Goal: Task Accomplishment & Management: Manage account settings

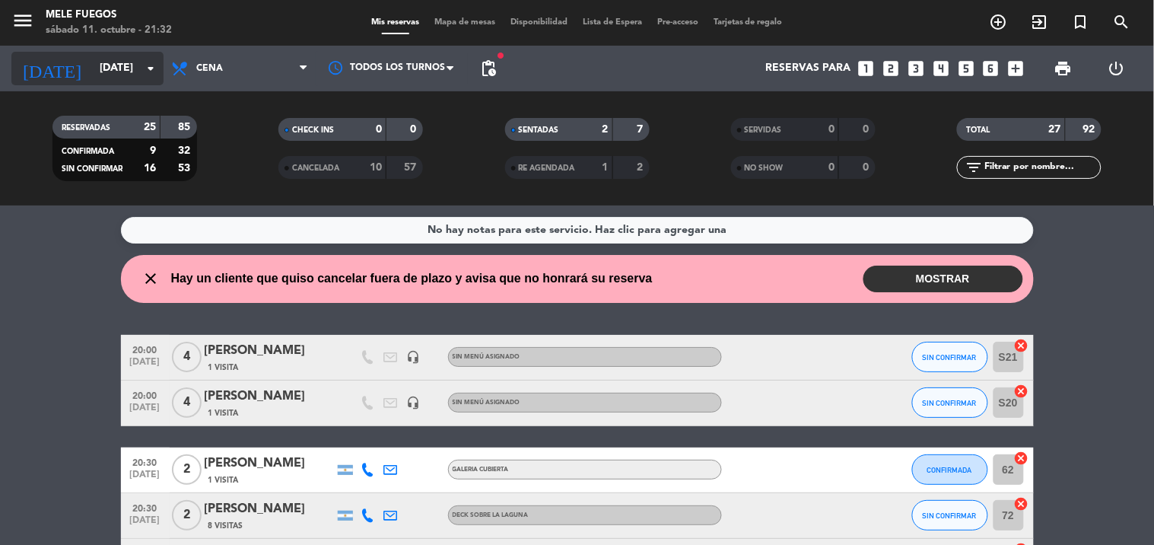
click at [149, 65] on icon "arrow_drop_down" at bounding box center [151, 68] width 18 height 18
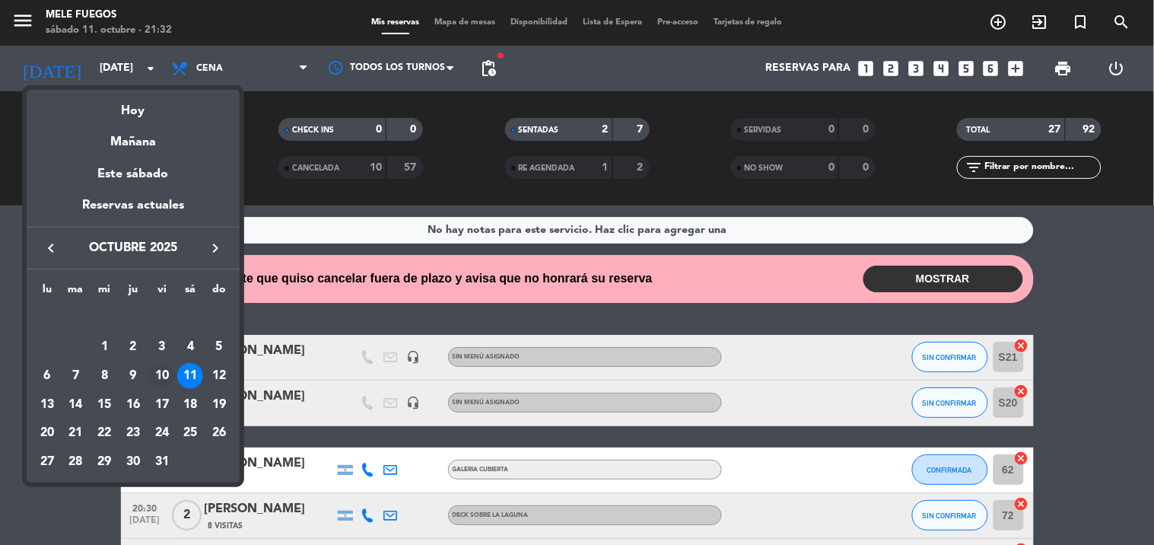
click at [170, 370] on div "10" at bounding box center [162, 376] width 26 height 26
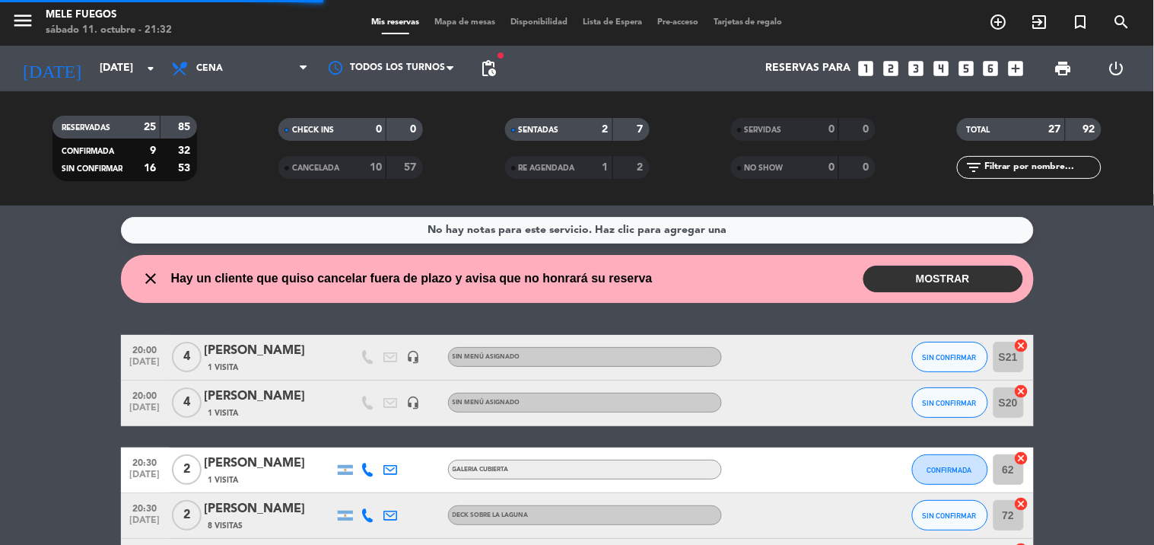
click at [133, 49] on div "[DATE] [DATE] arrow_drop_down" at bounding box center [87, 69] width 152 height 46
click at [134, 62] on input "[DATE]" at bounding box center [164, 68] width 145 height 27
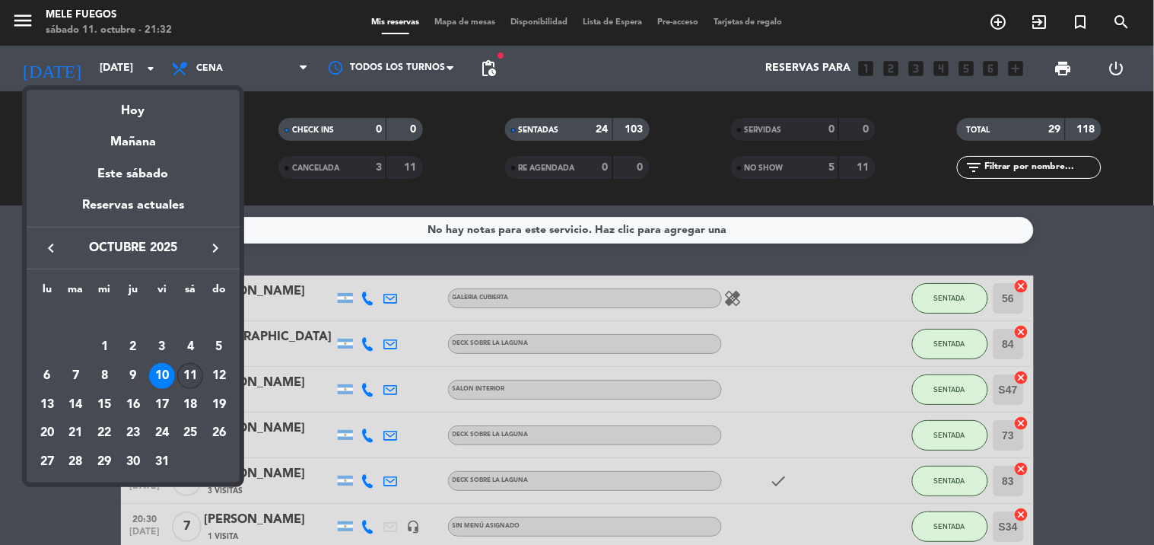
click at [198, 373] on div "11" at bounding box center [190, 376] width 26 height 26
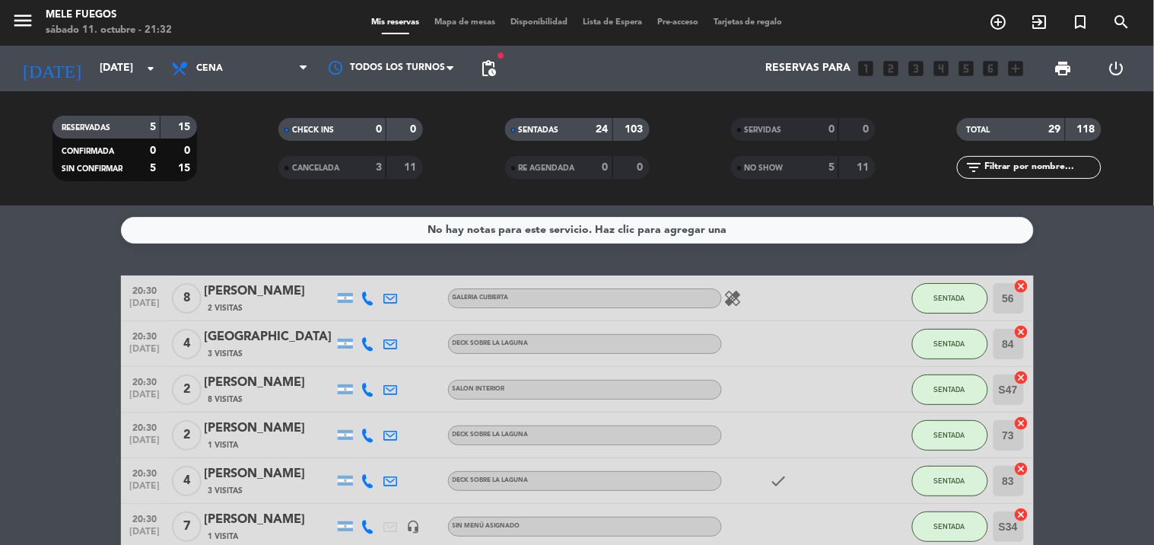
type input "[DATE]"
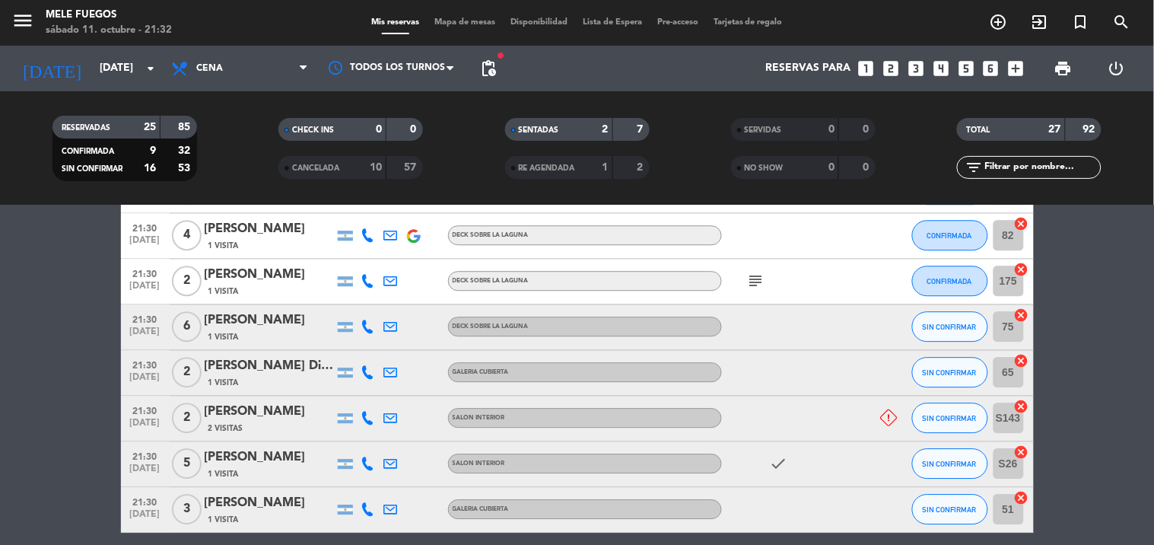
scroll to position [1162, 0]
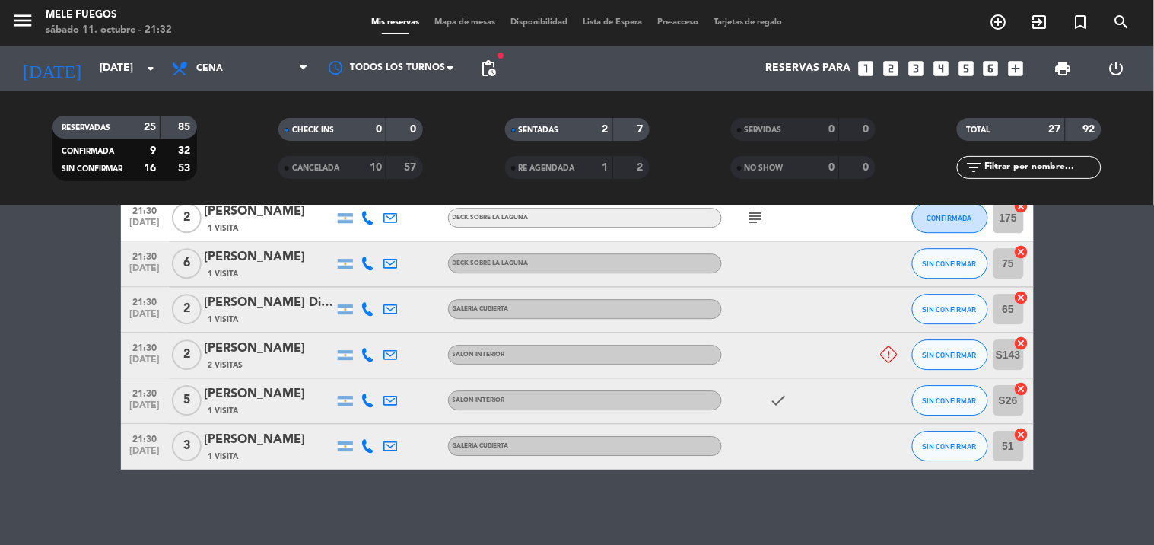
click at [890, 361] on icon at bounding box center [889, 354] width 17 height 17
click at [782, 403] on icon "check" at bounding box center [779, 400] width 18 height 18
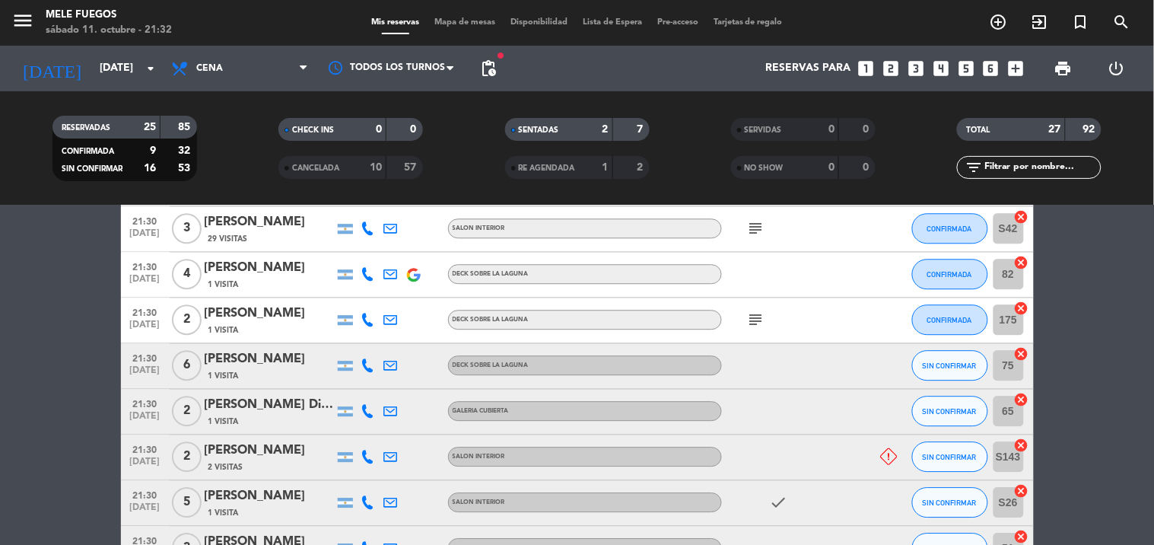
scroll to position [993, 0]
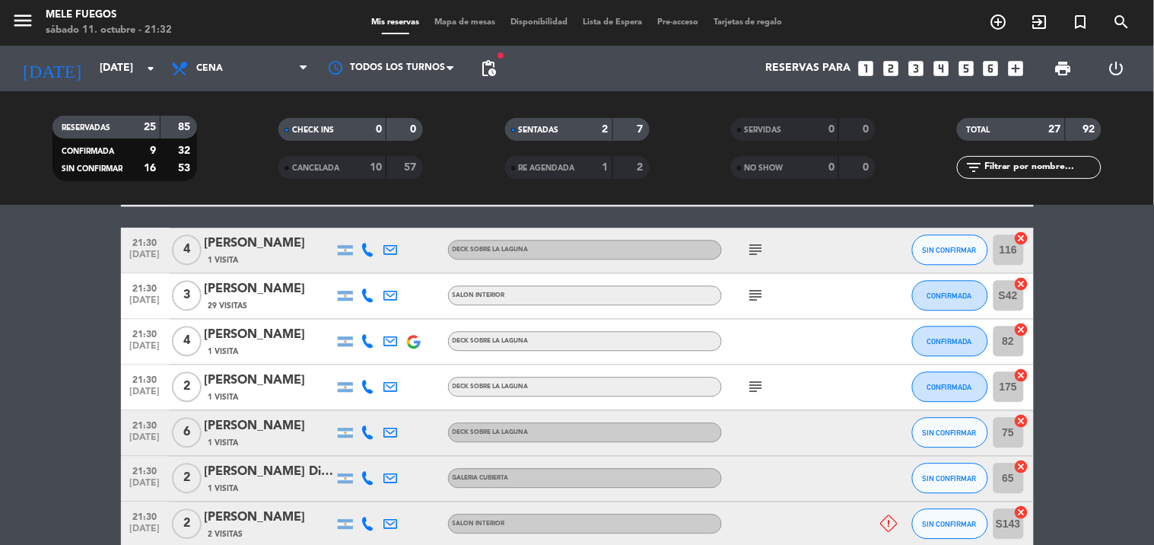
click at [753, 374] on div "subject" at bounding box center [790, 386] width 137 height 45
click at [753, 381] on icon "subject" at bounding box center [756, 386] width 18 height 18
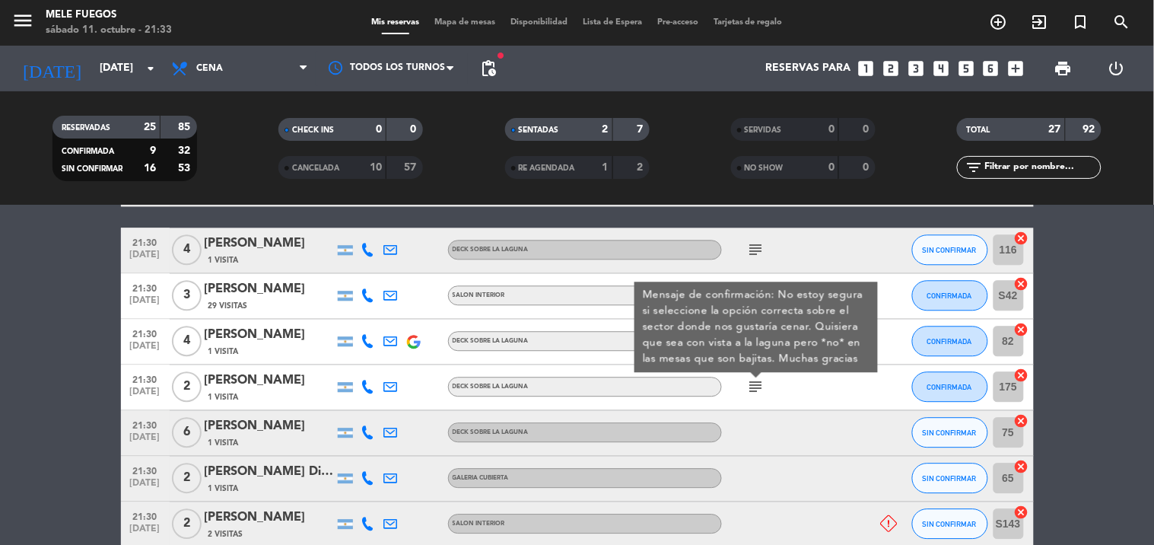
click at [845, 421] on div at bounding box center [790, 432] width 137 height 45
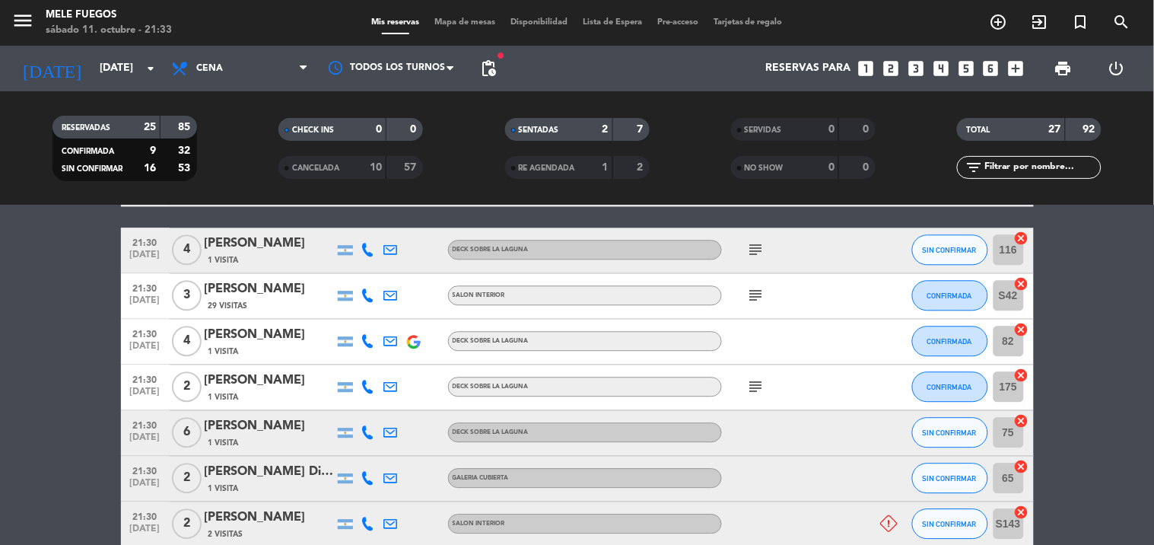
click at [758, 297] on icon "subject" at bounding box center [756, 295] width 18 height 18
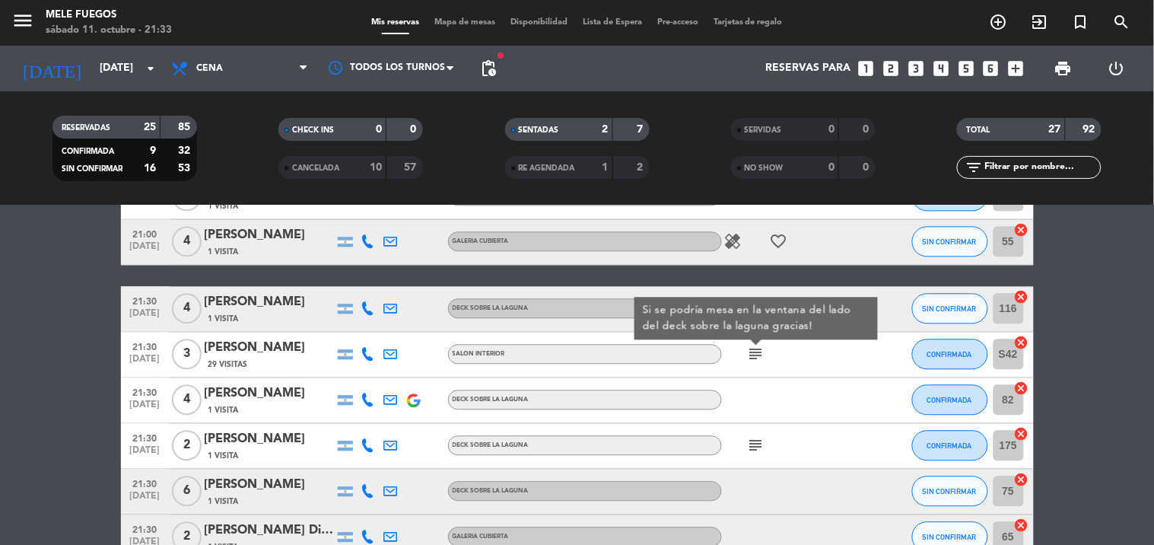
scroll to position [908, 0]
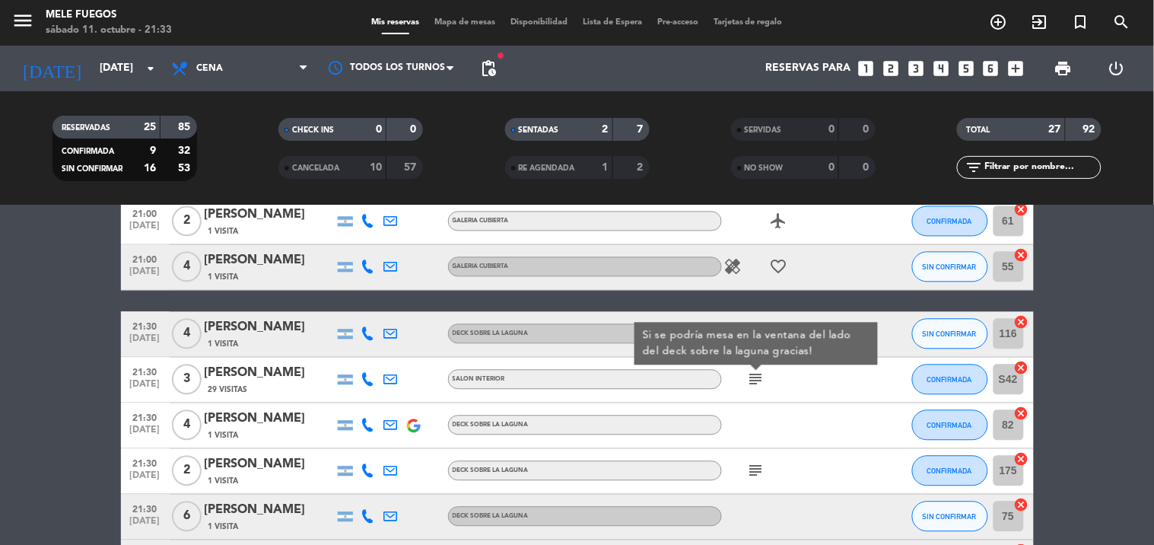
click at [803, 411] on div at bounding box center [790, 425] width 137 height 45
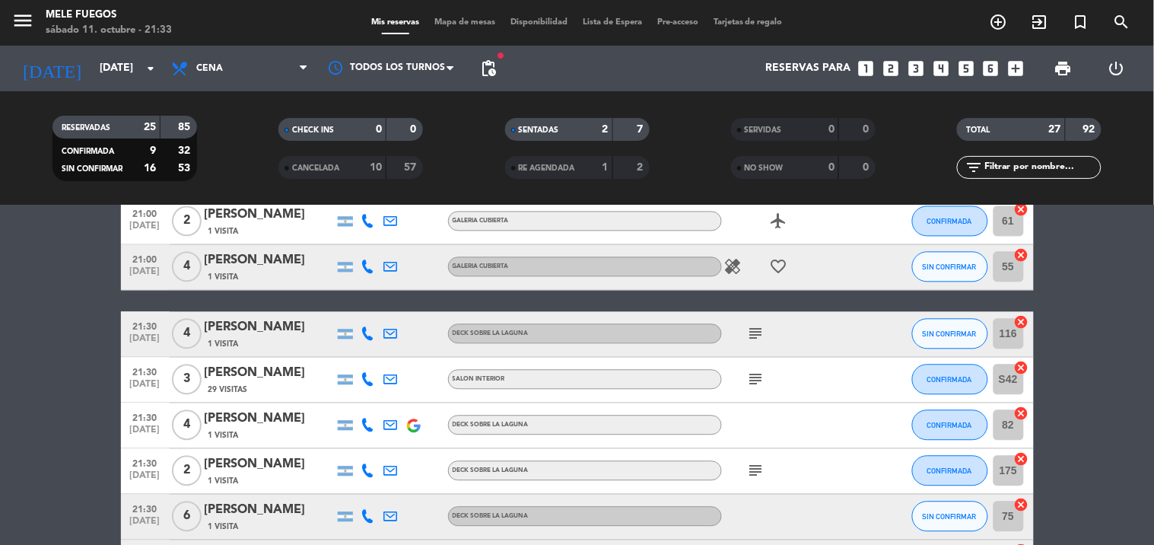
click at [762, 338] on icon "subject" at bounding box center [756, 334] width 18 height 18
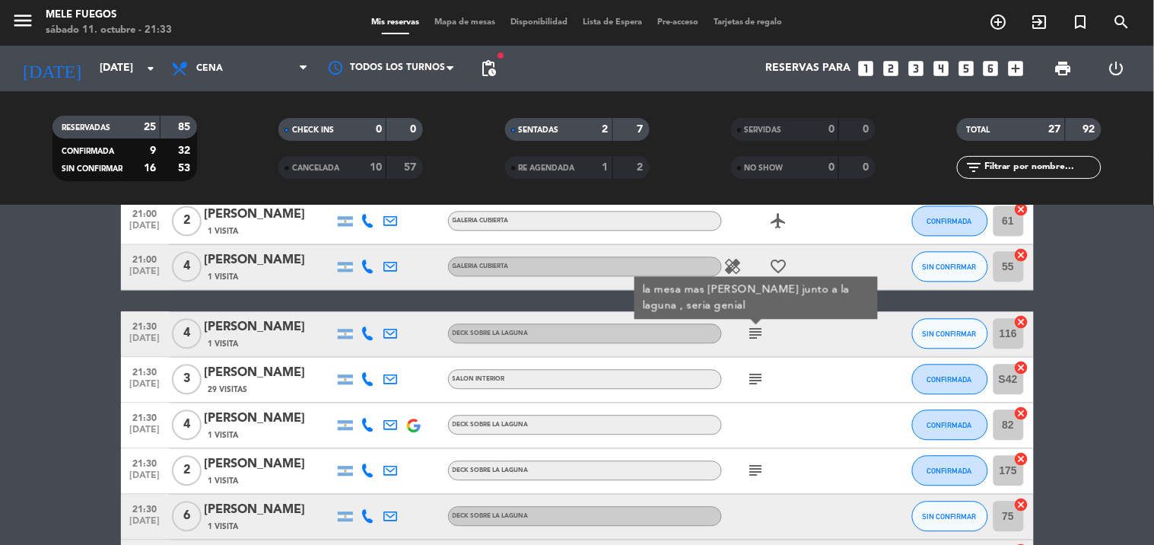
click at [822, 364] on div "subject" at bounding box center [790, 380] width 137 height 45
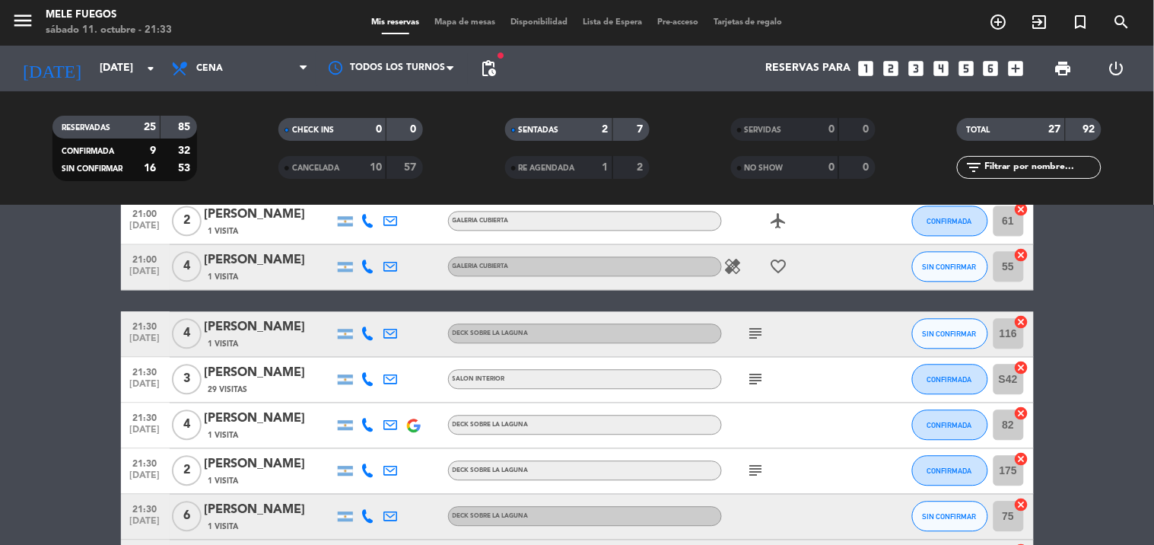
scroll to position [824, 0]
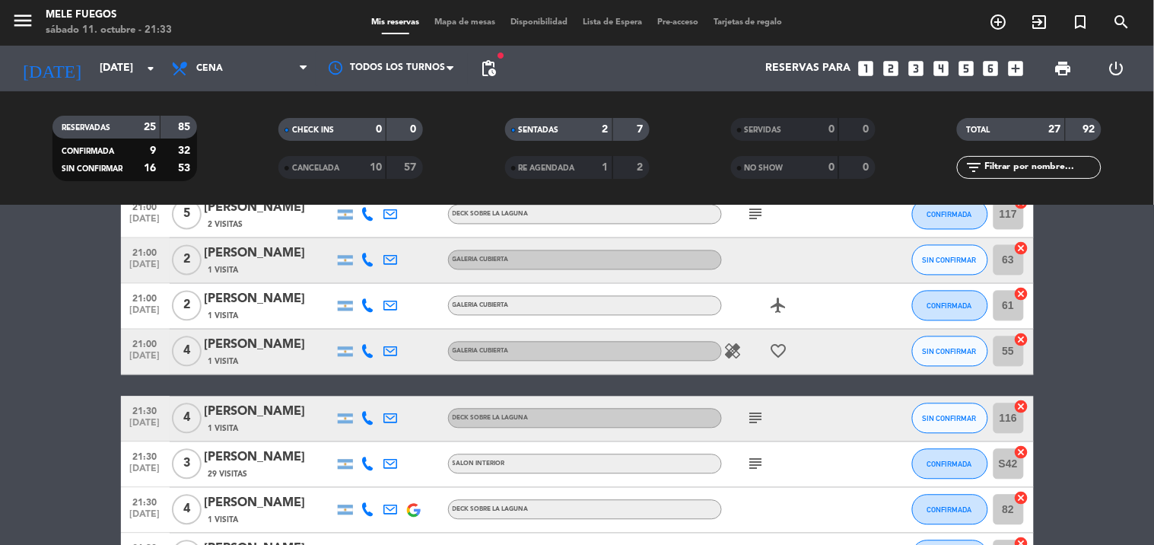
click at [731, 346] on icon "healing" at bounding box center [733, 351] width 18 height 18
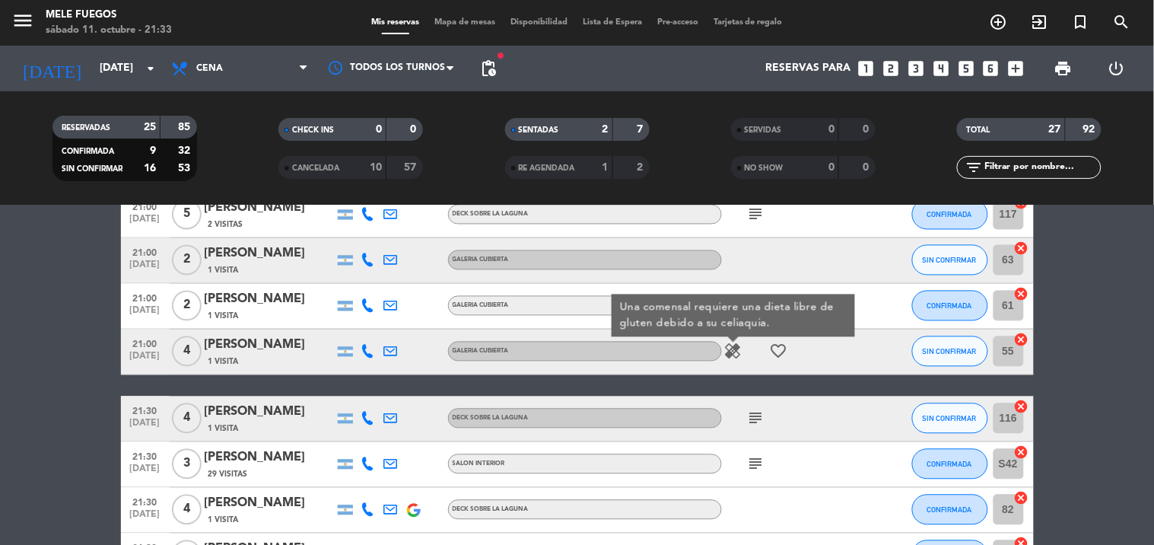
click at [784, 351] on icon "favorite_border" at bounding box center [779, 351] width 18 height 18
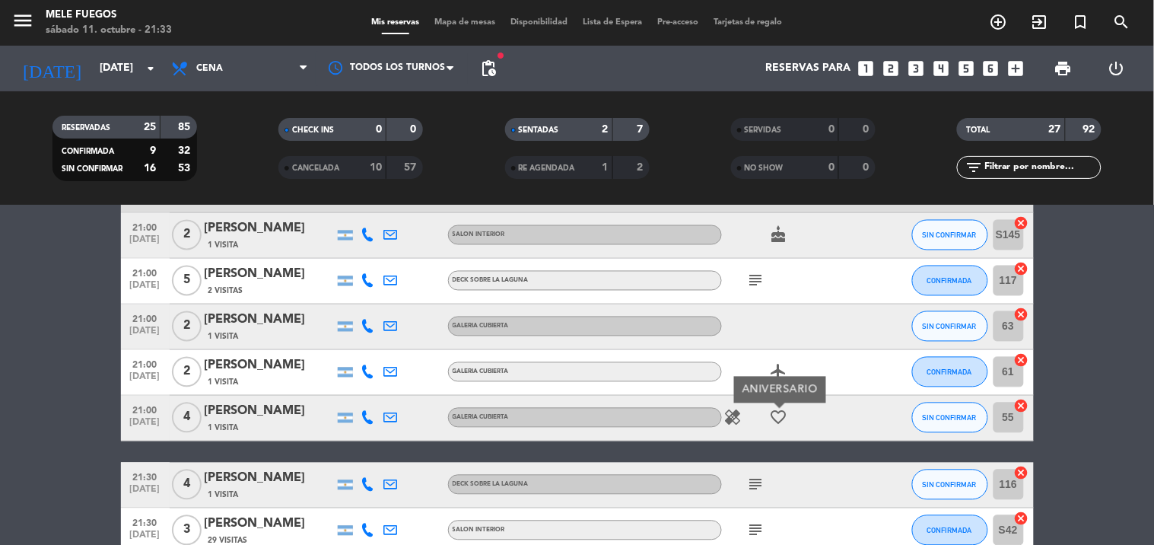
scroll to position [739, 0]
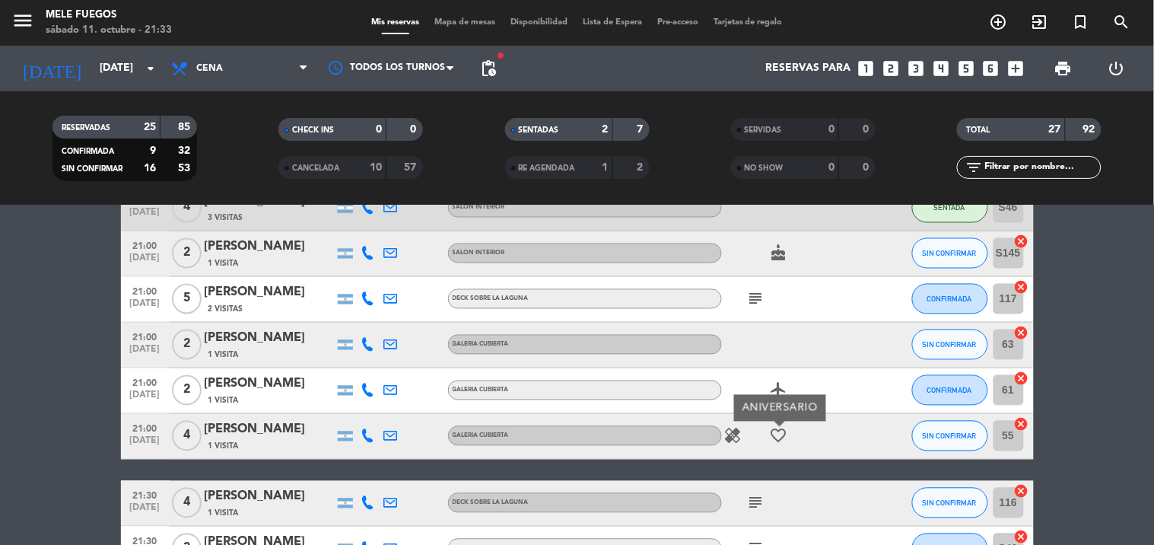
click at [781, 390] on icon "airplanemode_active" at bounding box center [779, 390] width 18 height 18
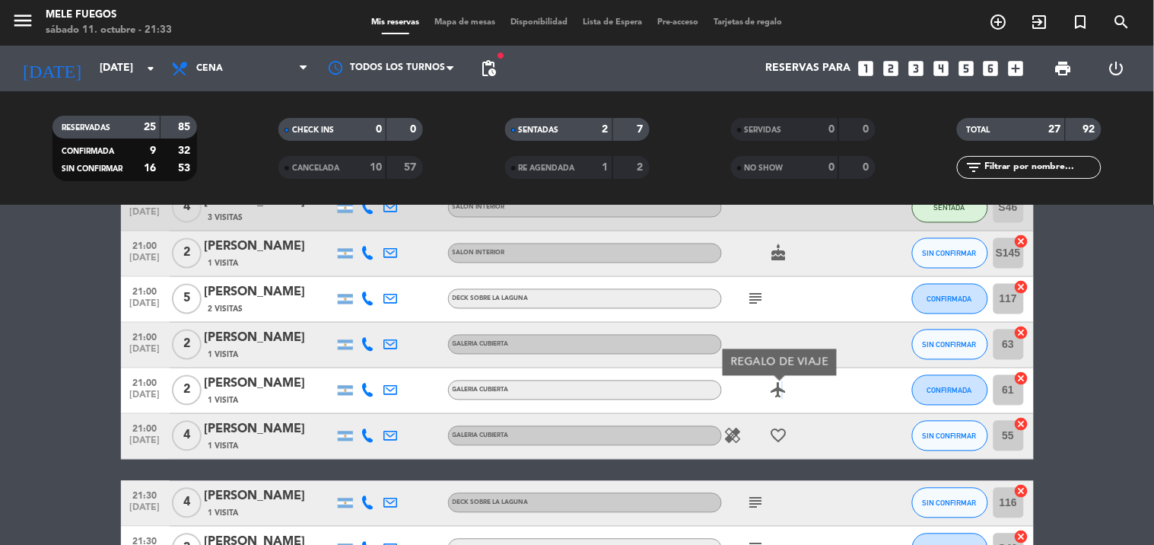
scroll to position [655, 0]
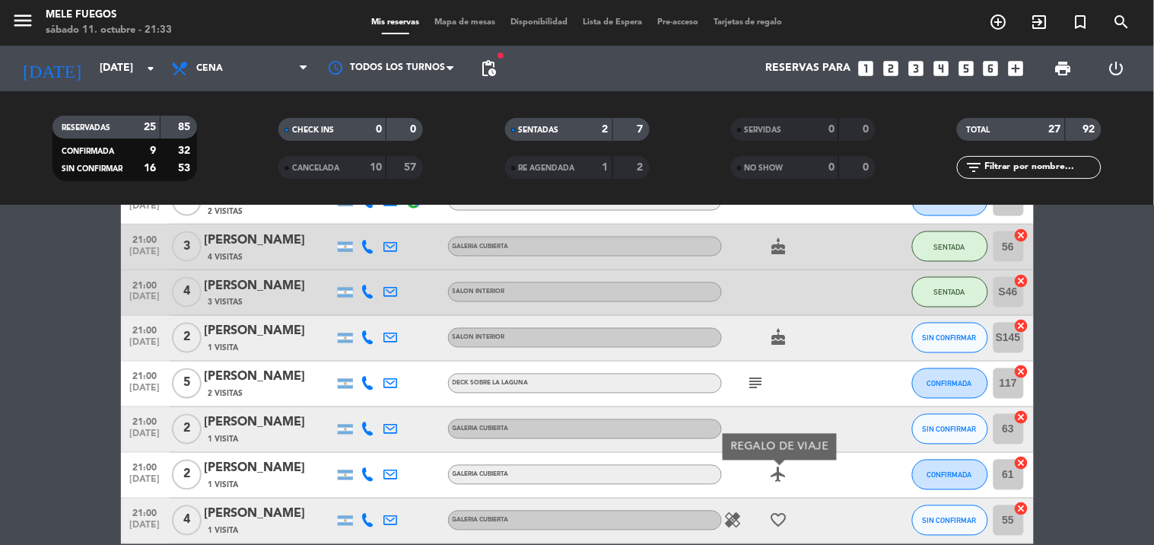
click at [762, 384] on icon "subject" at bounding box center [756, 383] width 18 height 18
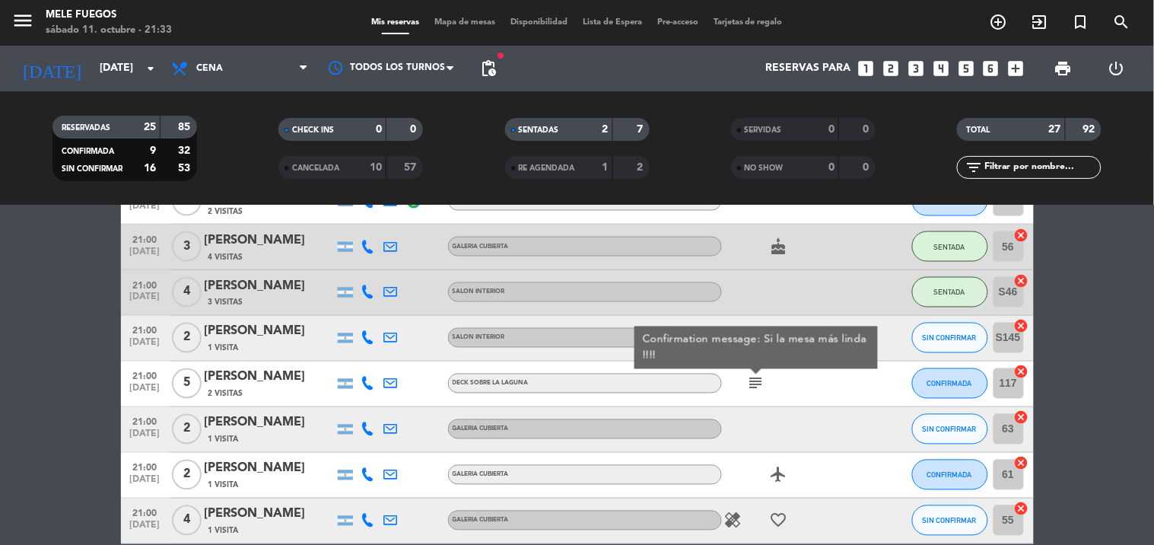
click at [834, 382] on div "subject Confirmation message: Si la mesa más [PERSON_NAME] !!!!" at bounding box center [790, 383] width 137 height 45
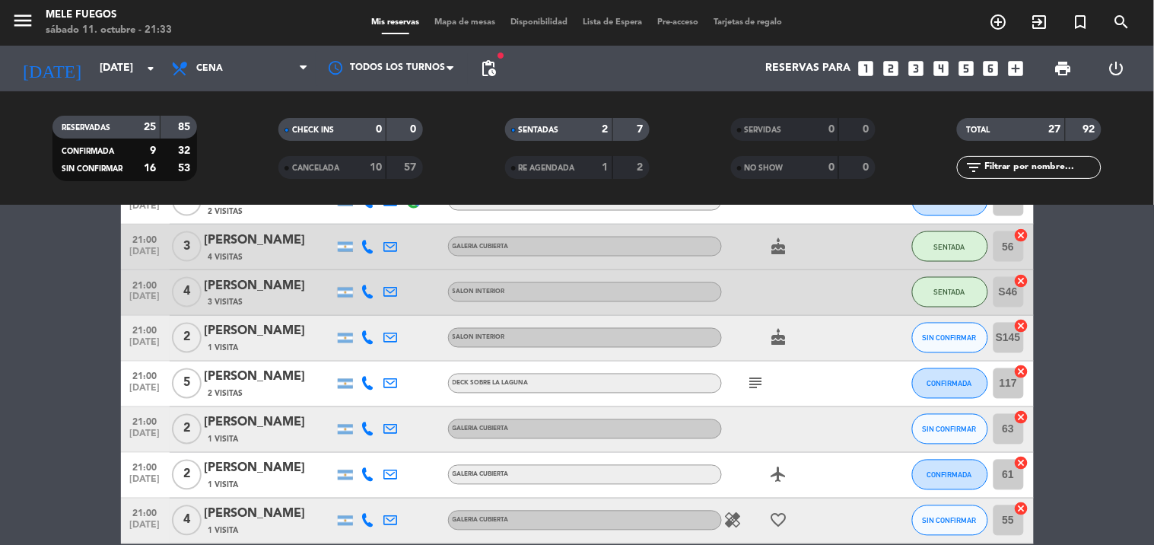
click at [793, 342] on div "cake" at bounding box center [790, 338] width 137 height 45
click at [786, 340] on icon "cake" at bounding box center [779, 338] width 18 height 18
click at [830, 367] on div "subject" at bounding box center [790, 383] width 137 height 45
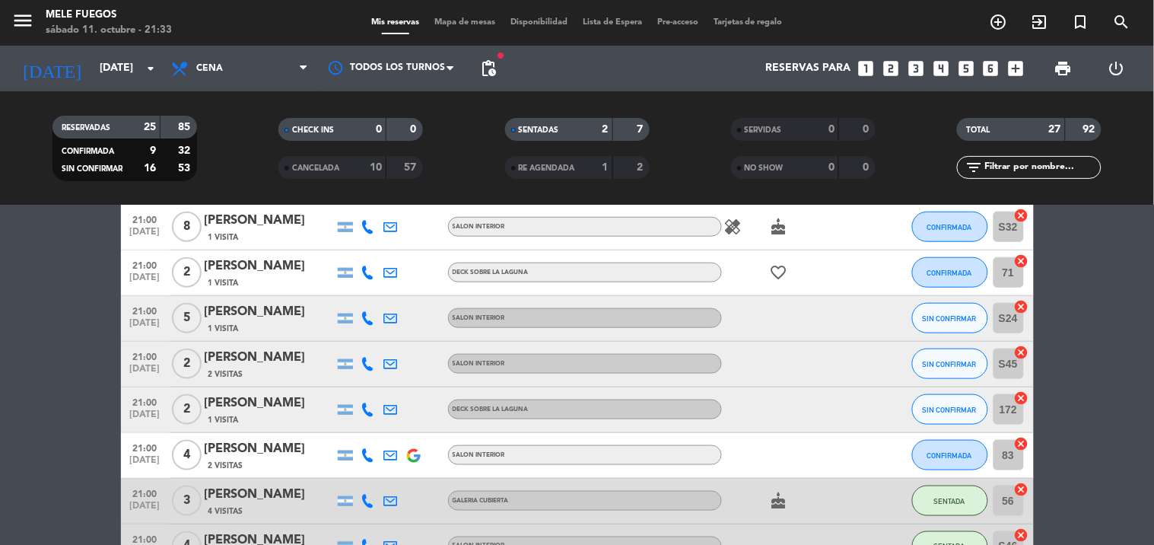
scroll to position [232, 0]
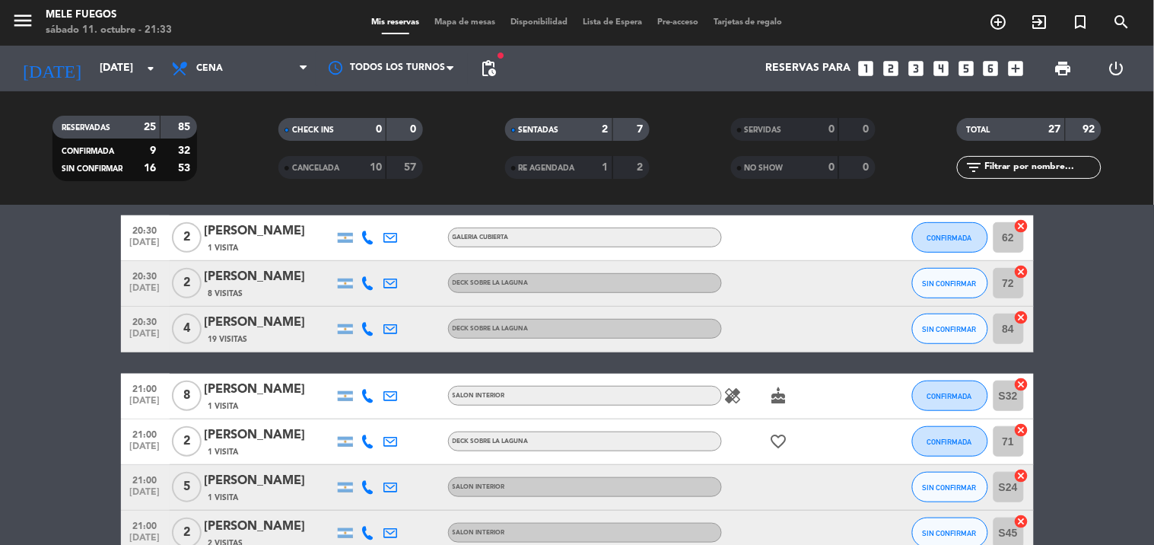
click at [738, 396] on icon "healing" at bounding box center [733, 395] width 18 height 18
click at [787, 305] on div at bounding box center [790, 283] width 137 height 45
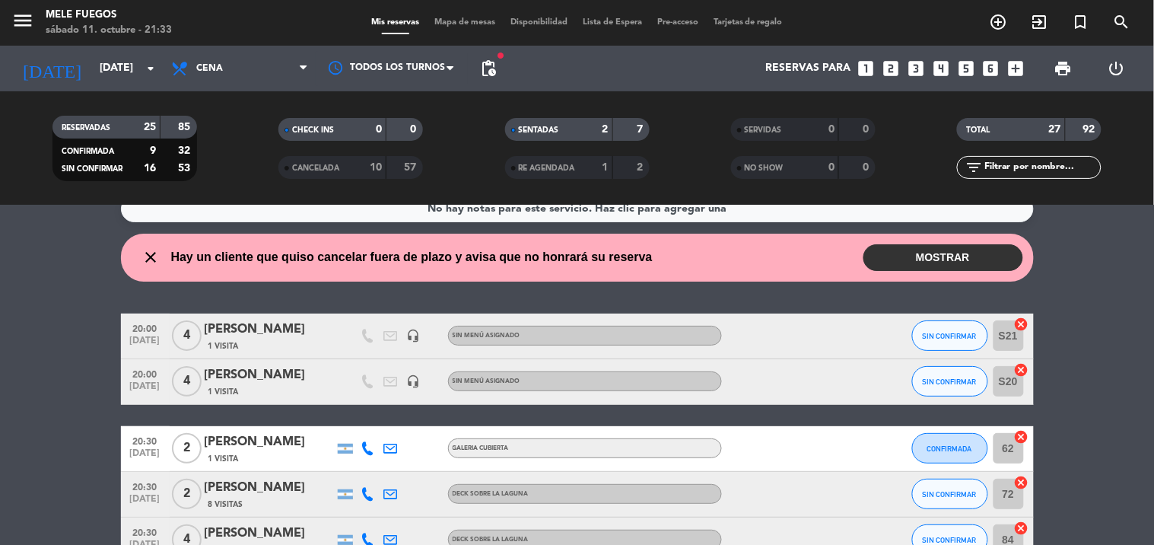
scroll to position [0, 0]
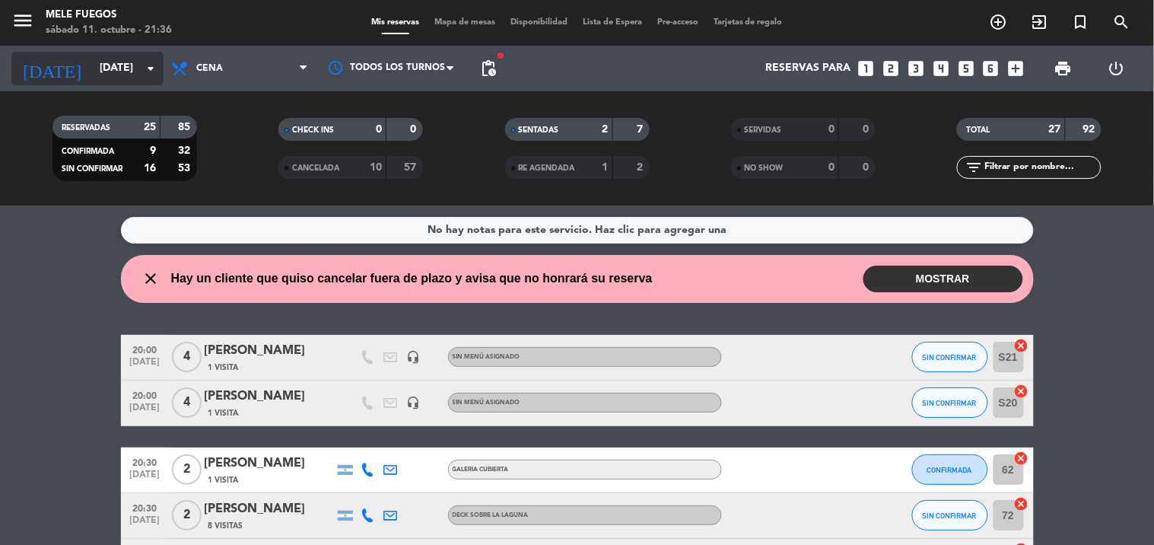
click at [158, 78] on input "[DATE]" at bounding box center [164, 68] width 145 height 27
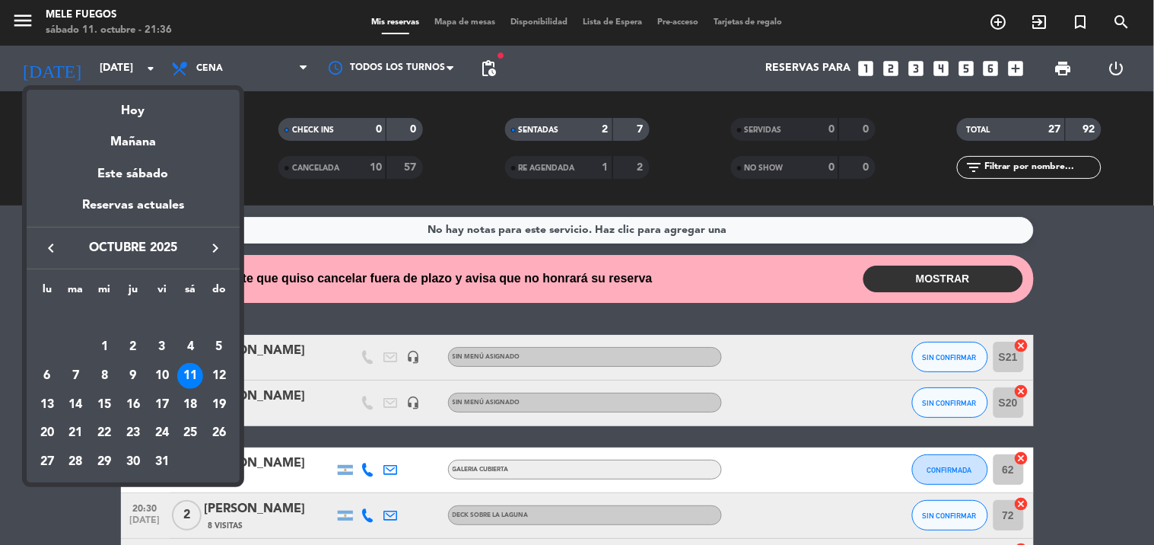
click at [204, 65] on div at bounding box center [577, 272] width 1154 height 545
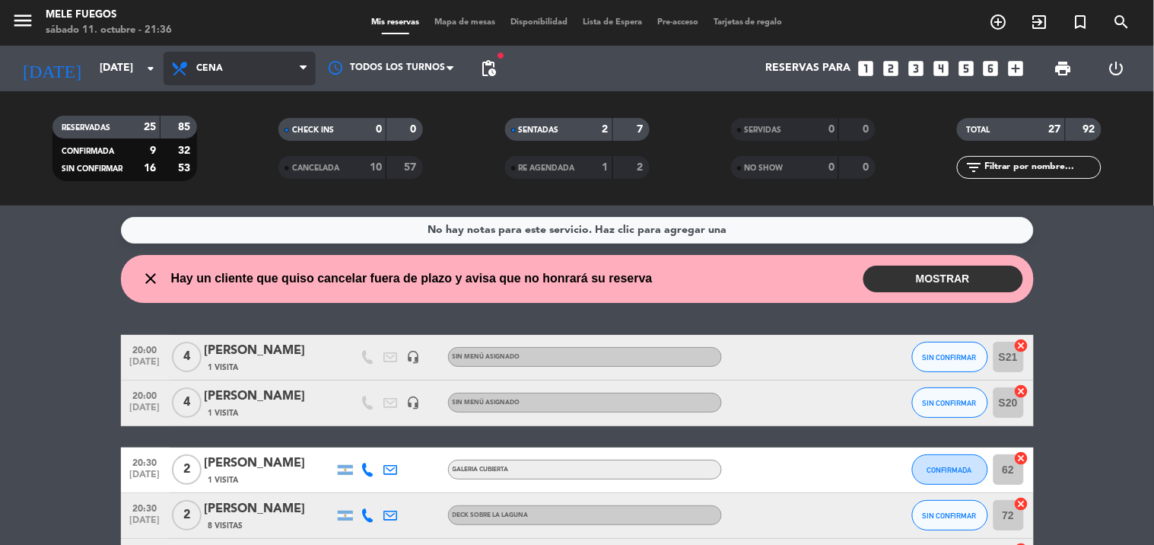
click at [307, 73] on span at bounding box center [307, 69] width 15 height 14
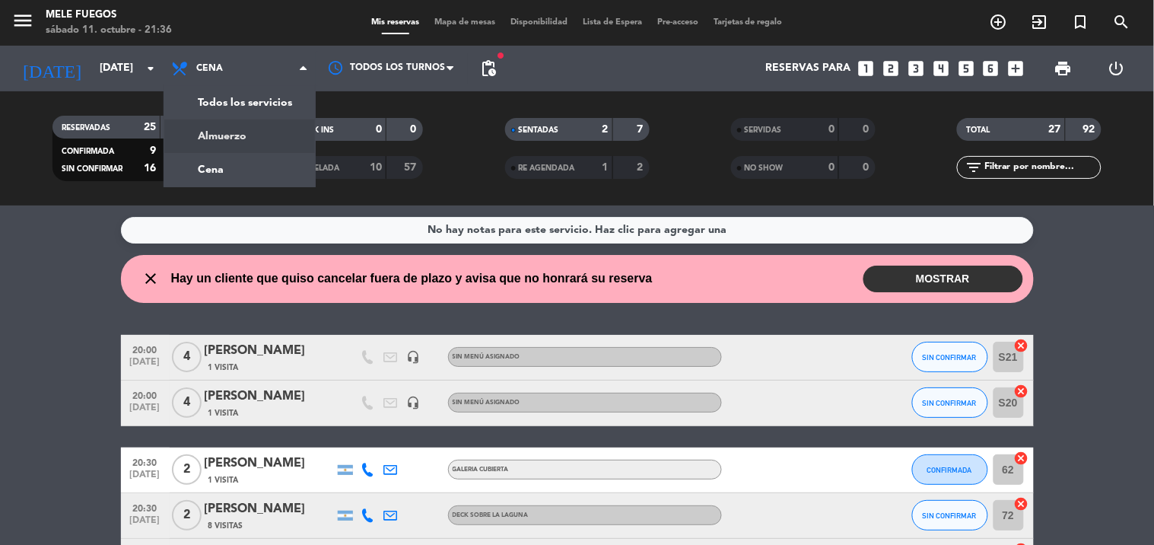
click at [272, 131] on div "menu Mele Fuegos [DATE] 11. octubre - 21:36 Mis reservas Mapa de mesas Disponib…" at bounding box center [577, 102] width 1154 height 205
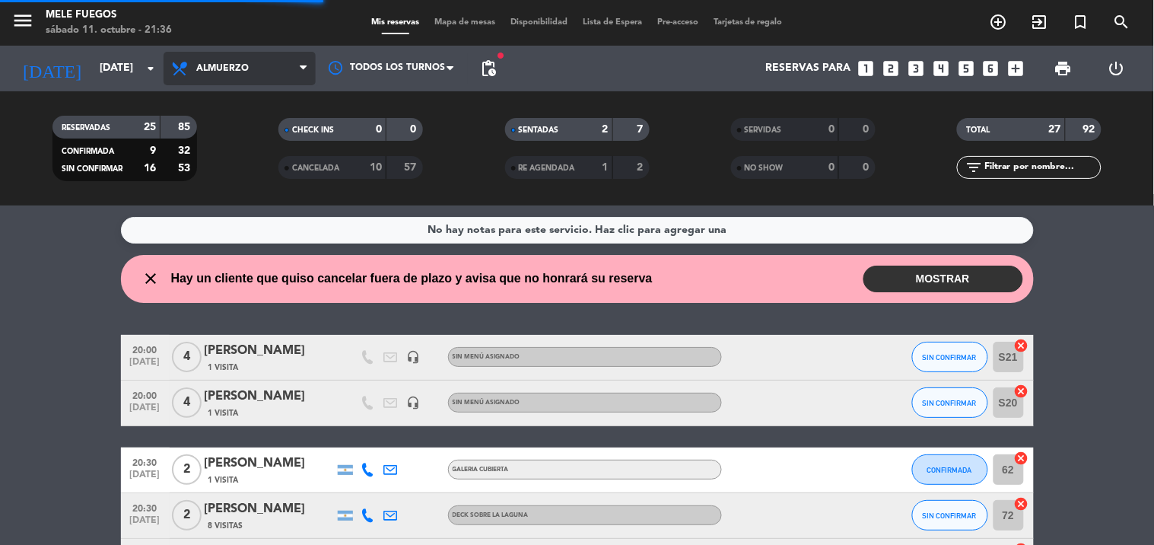
click at [269, 59] on span "Almuerzo" at bounding box center [240, 68] width 152 height 33
click at [259, 160] on div "menu Mele Fuegos [DATE] 11. octubre - 21:36 Mis reservas Mapa de mesas Disponib…" at bounding box center [577, 102] width 1154 height 205
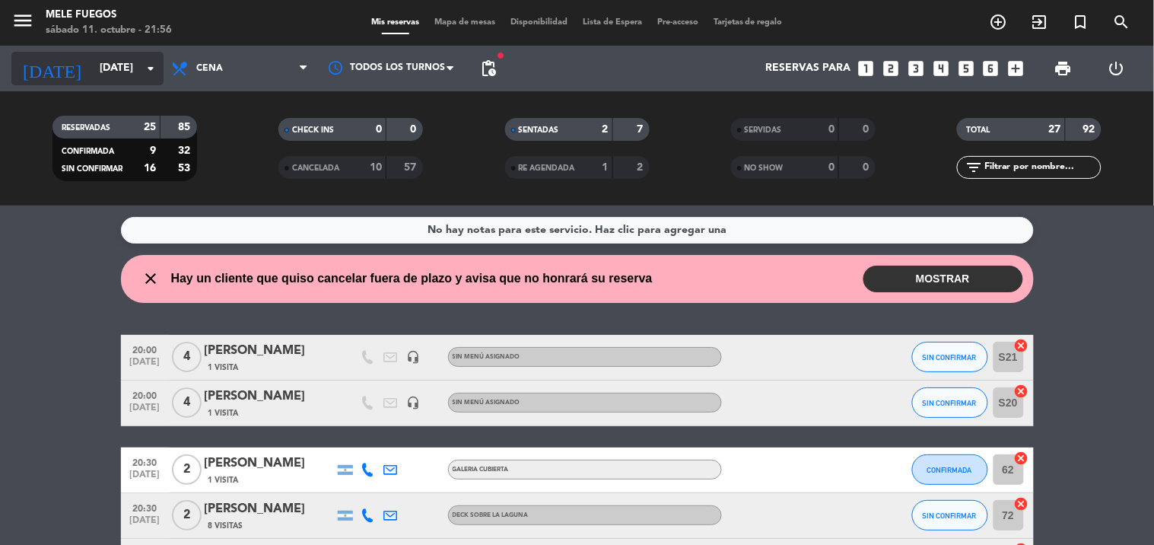
click at [135, 62] on input "[DATE]" at bounding box center [164, 68] width 145 height 27
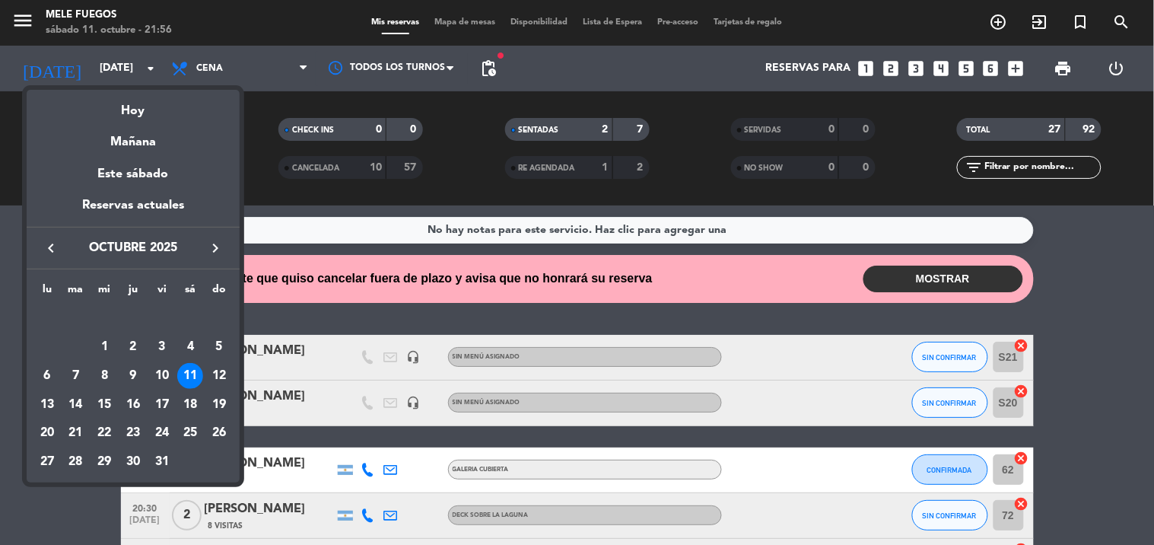
click at [189, 59] on div at bounding box center [577, 272] width 1154 height 545
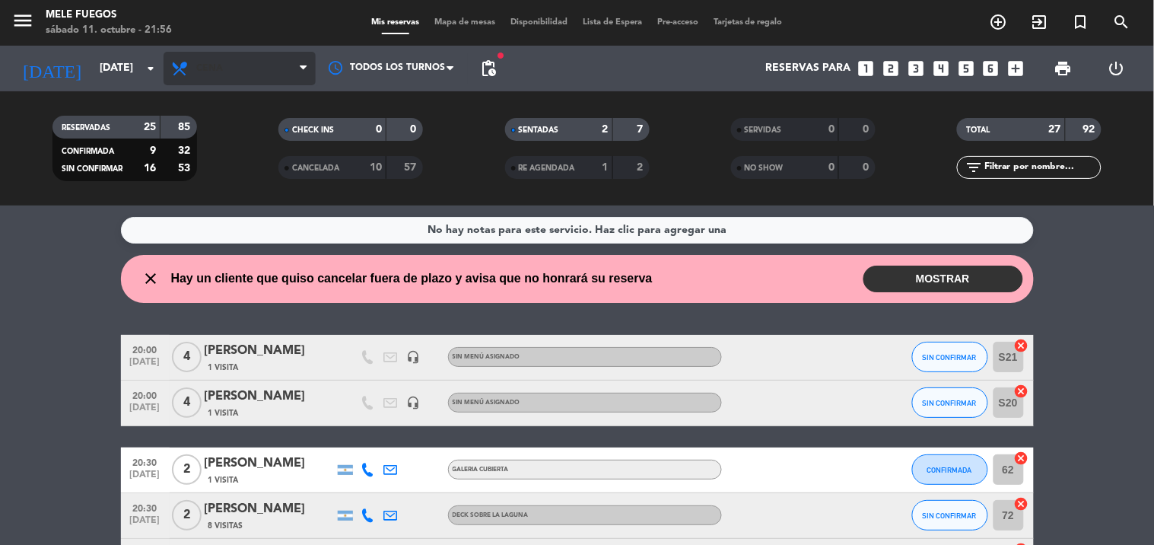
click at [218, 74] on span "Cena" at bounding box center [240, 68] width 152 height 33
